Goal: Ask a question

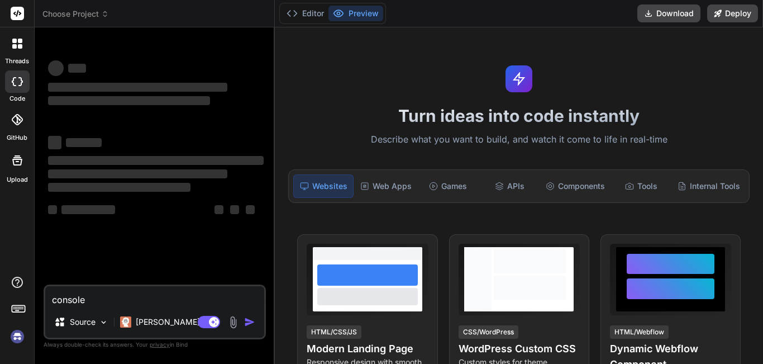
type textarea "x"
type textarea "console."
type textarea "x"
type textarea "console.l"
type textarea "x"
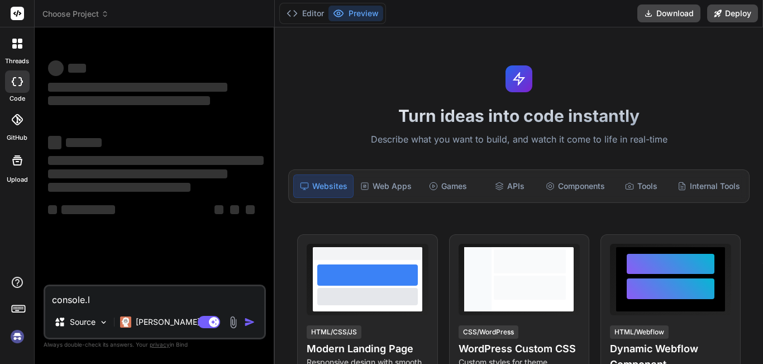
type textarea "console.lo"
type textarea "x"
type textarea "console.log"
type textarea "x"
type textarea "console.log("
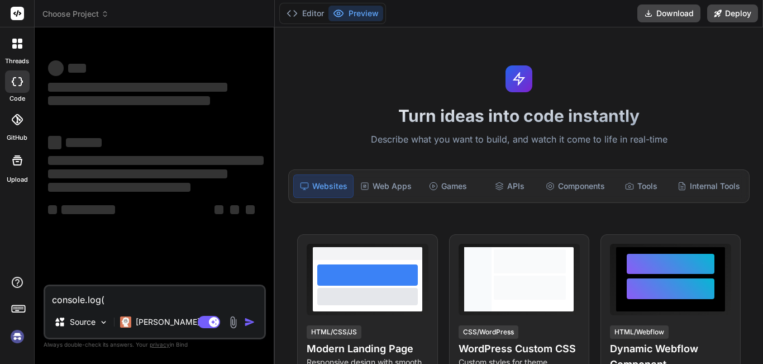
type textarea "x"
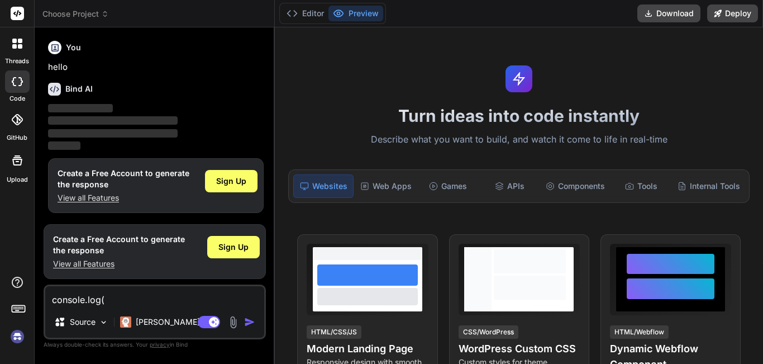
type textarea "console.log(["
type textarea "x"
type textarea "console.log([]"
type textarea "x"
type textarea "console.log([]="
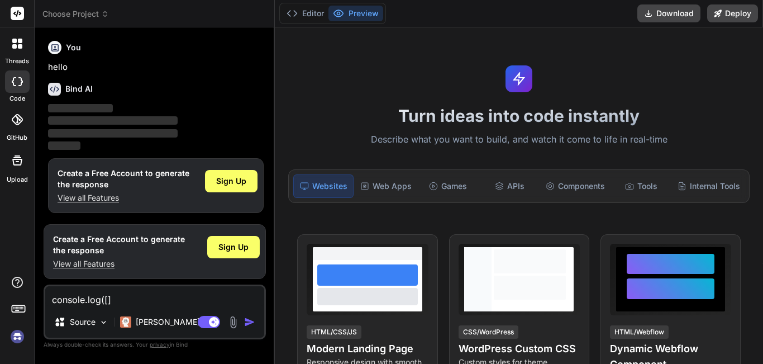
type textarea "x"
type textarea "console.log([]=="
type textarea "x"
type textarea "console.log([]==!"
type textarea "x"
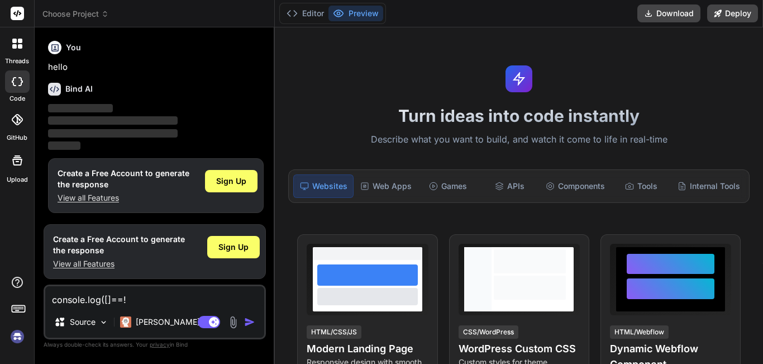
type textarea "console.log([]==!["
type textarea "x"
type textarea "console.log([]==![]"
type textarea "x"
type textarea "console.log([]==![])"
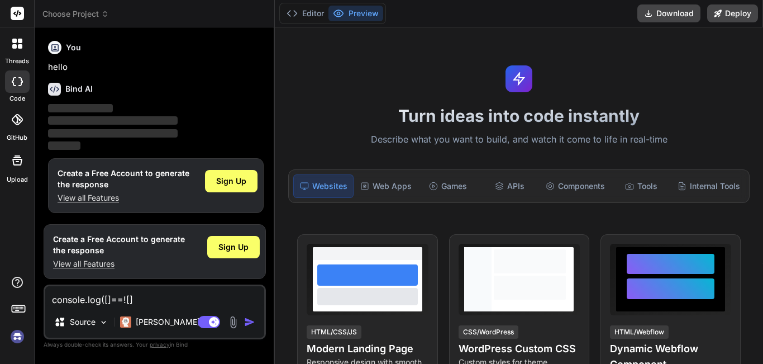
type textarea "x"
type textarea "console.log([]==![])"
type textarea "x"
type textarea "console.log([]==![]) w"
type textarea "x"
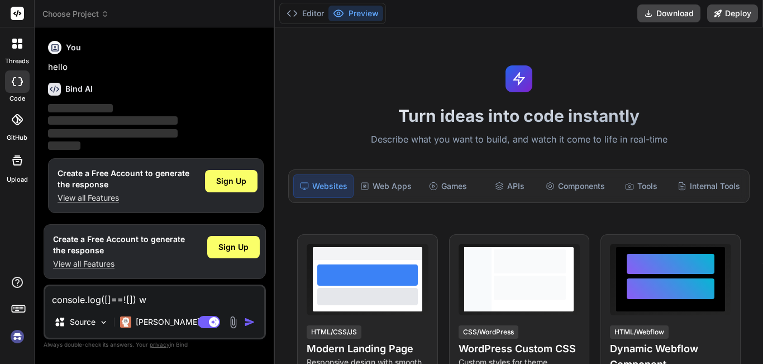
type textarea "console.log([]==![]) wh"
type textarea "x"
type textarea "console.log([]==![]) wha"
type textarea "x"
type textarea "console.log([]==![]) what"
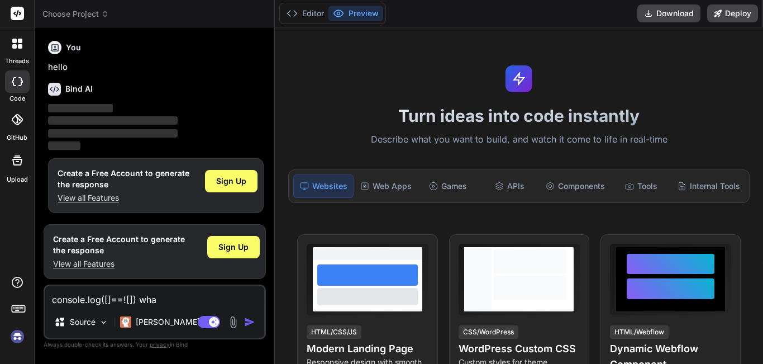
type textarea "x"
type textarea "console.log([]==![]) what"
type textarea "x"
type textarea "console.log([]==![]) what i"
type textarea "x"
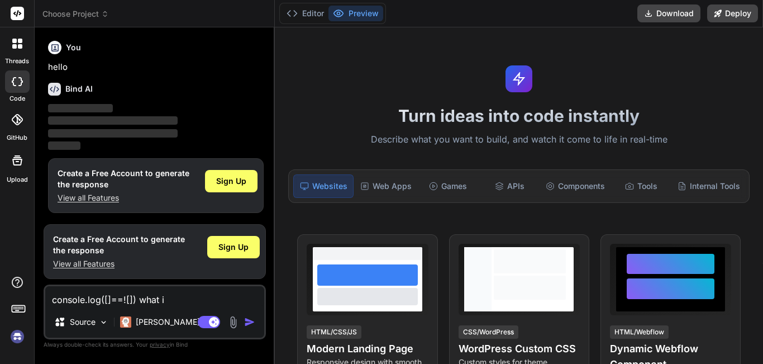
type textarea "console.log([]==![]) what is"
type textarea "x"
type textarea "console.log([]==![]) what is"
type textarea "x"
type textarea "console.log([]==![]) what is t"
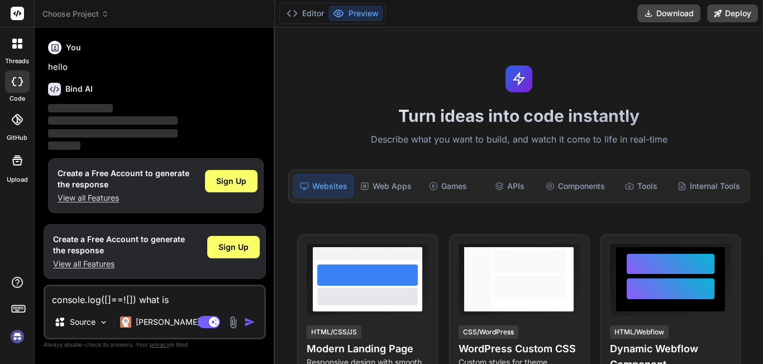
type textarea "x"
type textarea "console.log([]==![]) what is th"
type textarea "x"
type textarea "console.log([]==![]) what is the"
type textarea "x"
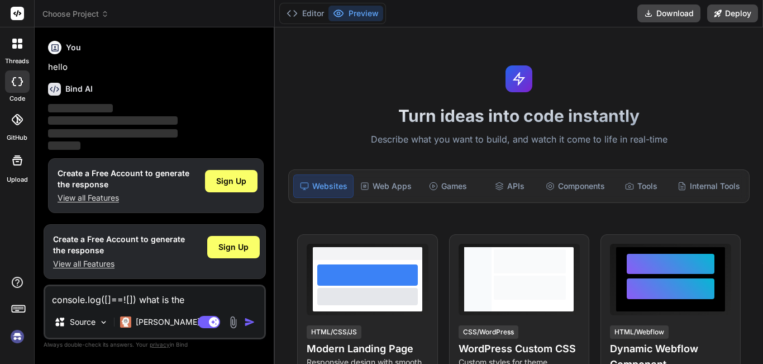
type textarea "console.log([]==![]) what is the"
type textarea "x"
type textarea "console.log([]==![]) what is the a"
type textarea "x"
type textarea "console.log([]==![]) what is the an"
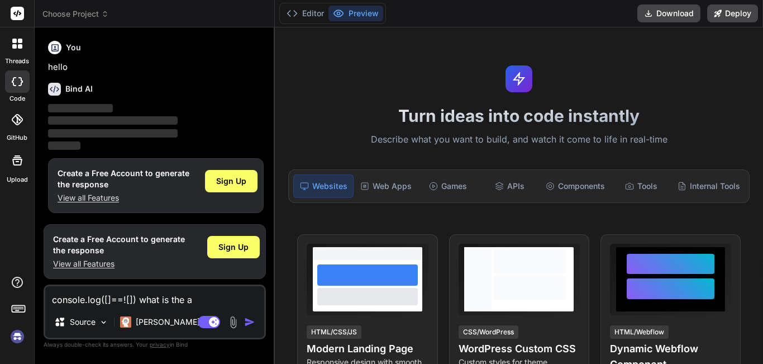
type textarea "x"
type textarea "console.log([]==![]) what is the ans"
type textarea "x"
type textarea "console.log([]==![]) what is the answ"
type textarea "x"
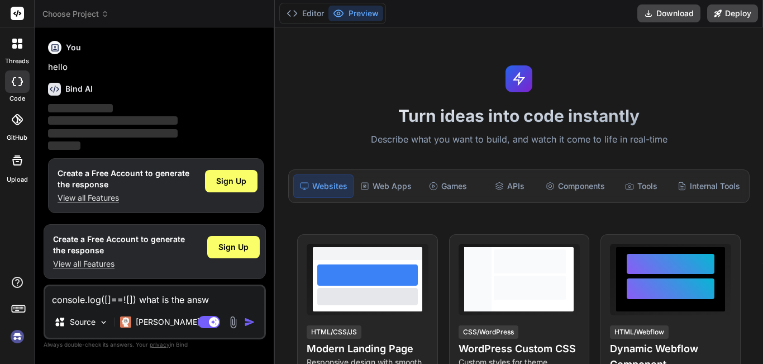
type textarea "console.log([]==![]) what is the answe"
type textarea "x"
type textarea "console.log([]==![]) what is the answer"
type textarea "x"
type textarea "console.log([]==![]) what is the answer"
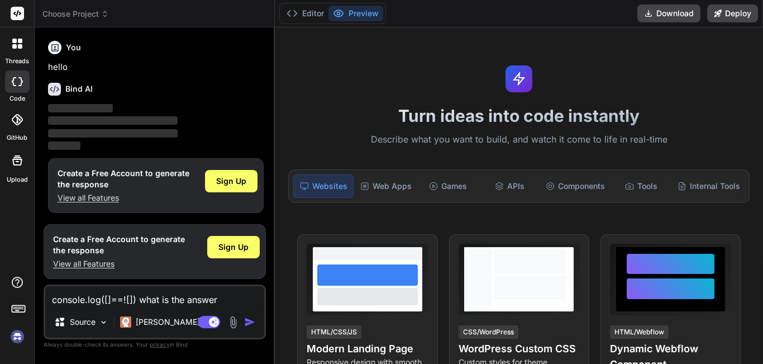
type textarea "x"
type textarea "console.log([]==![]) what is the answer"
click at [249, 319] on img "button" at bounding box center [249, 321] width 11 height 11
click at [249, 321] on img "button" at bounding box center [249, 321] width 11 height 11
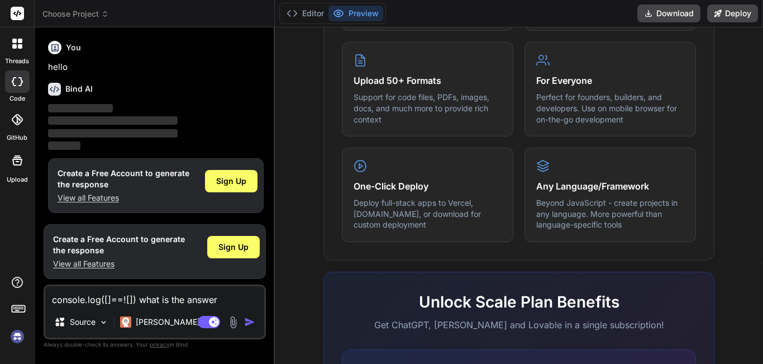
scroll to position [505, 0]
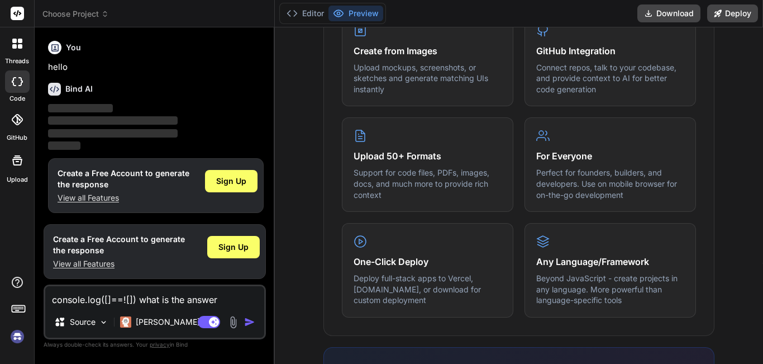
type textarea "x"
